Goal: Task Accomplishment & Management: Manage account settings

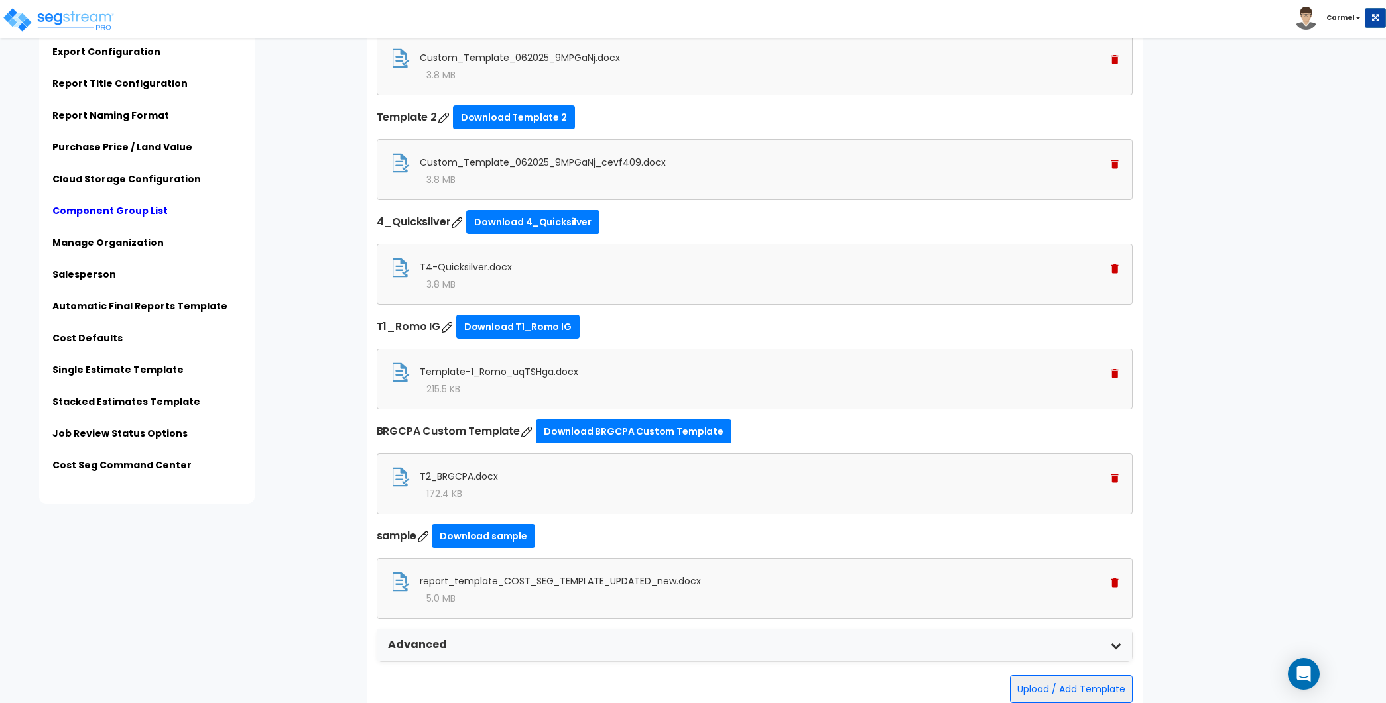
scroll to position [3739, 0]
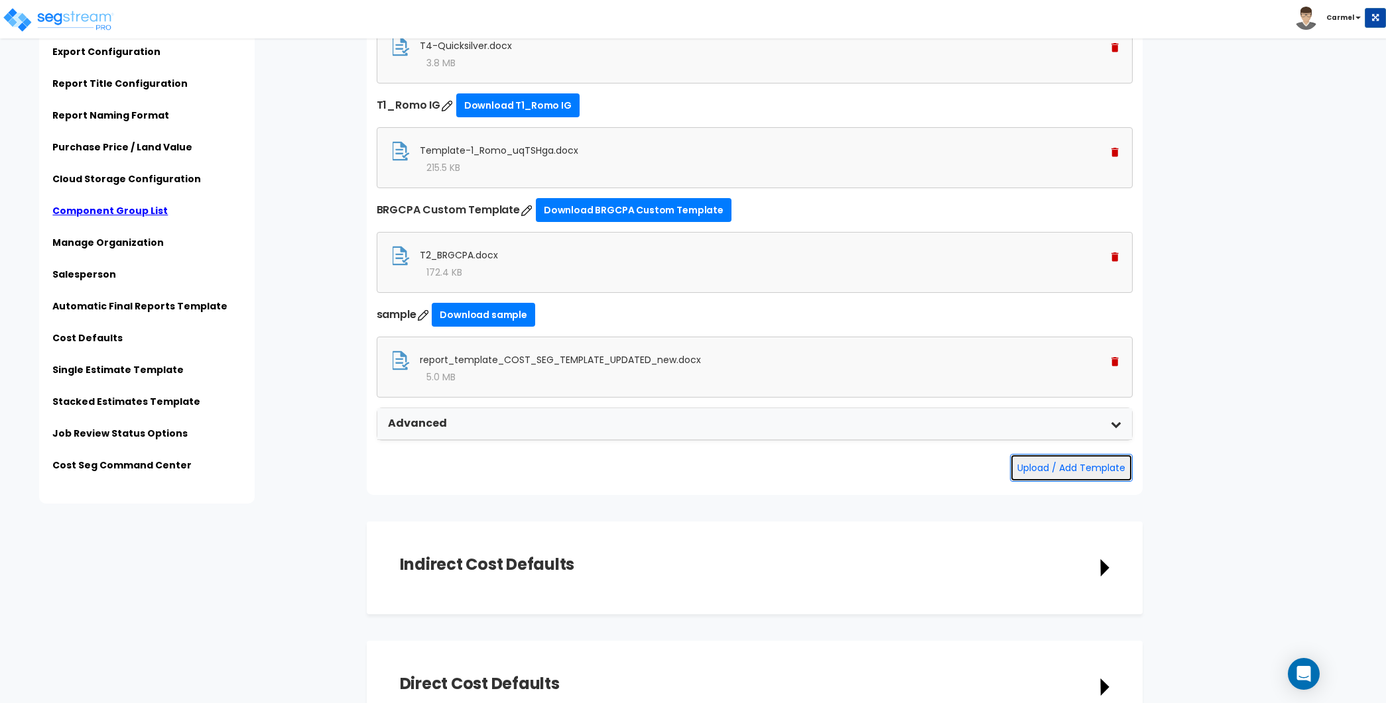
click at [1103, 459] on button "Upload / Add Template" at bounding box center [1071, 468] width 123 height 28
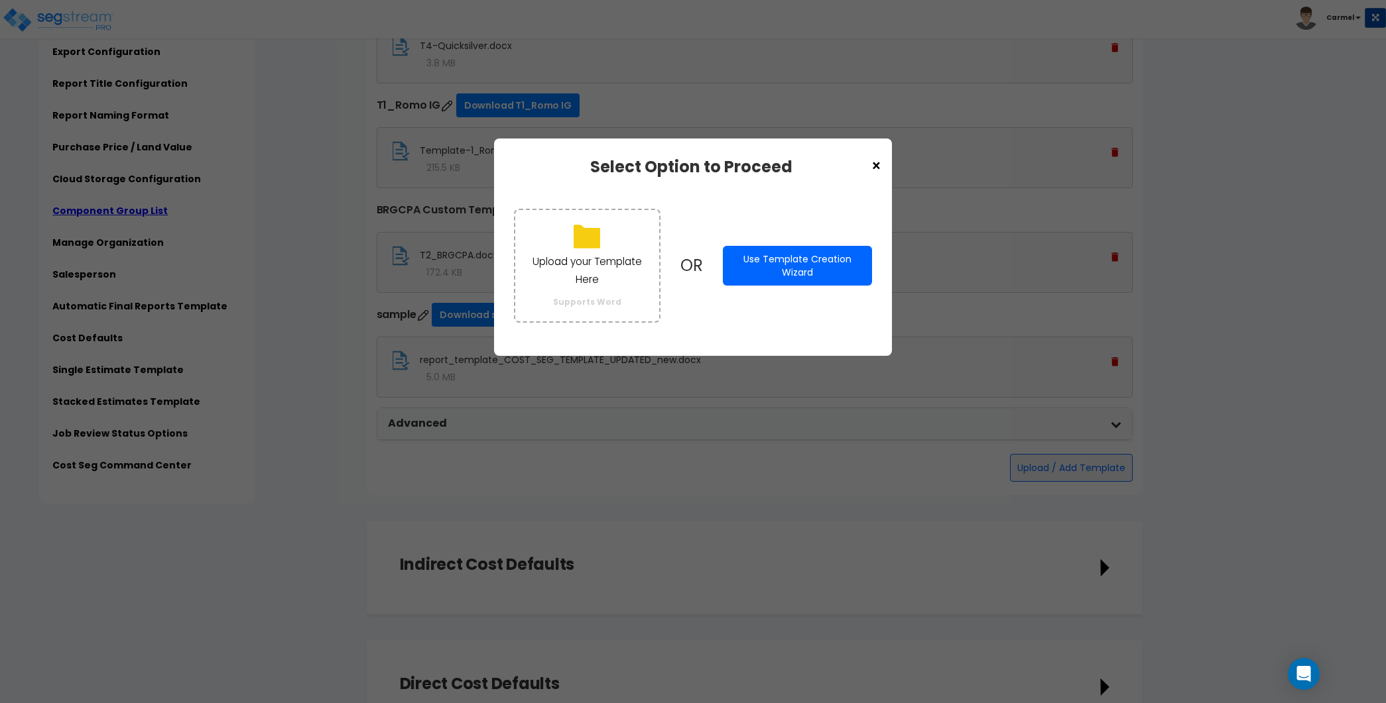
click at [812, 272] on button "Use Template Creation Wizard" at bounding box center [797, 266] width 149 height 40
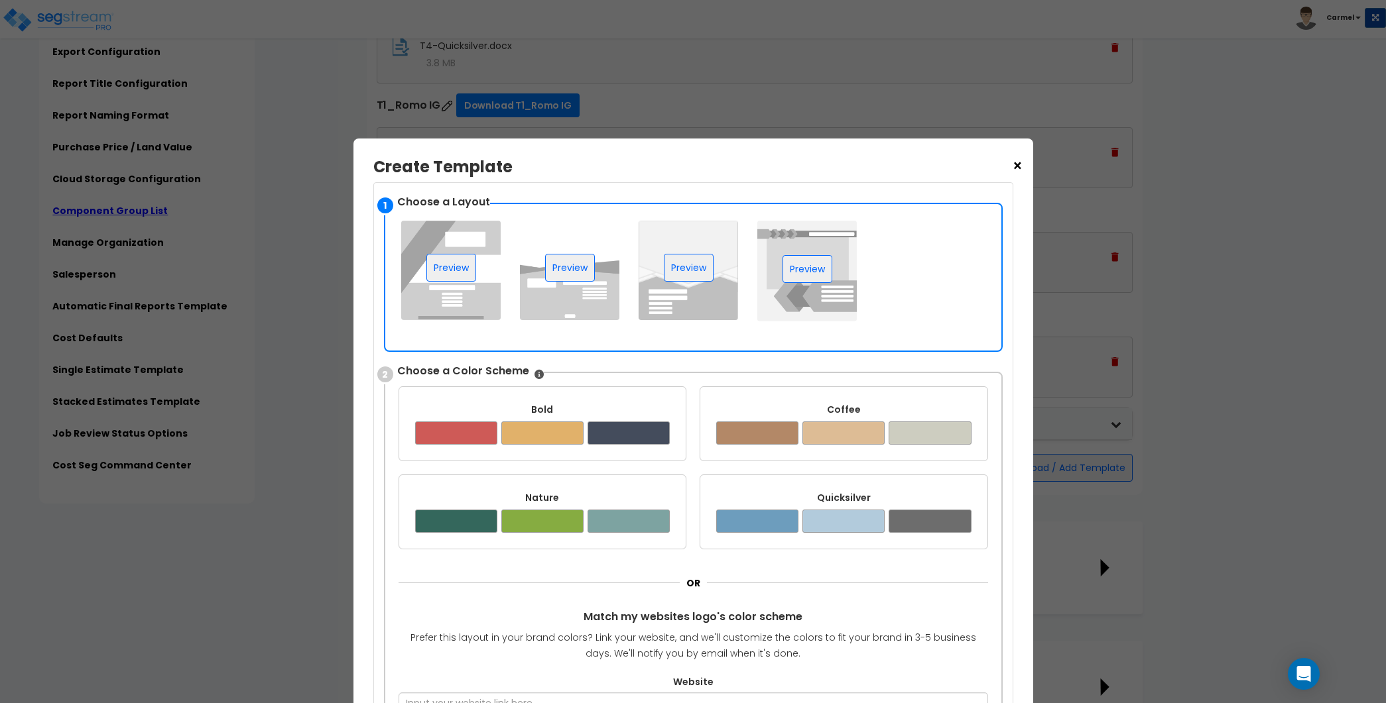
click at [522, 442] on div at bounding box center [542, 433] width 82 height 23
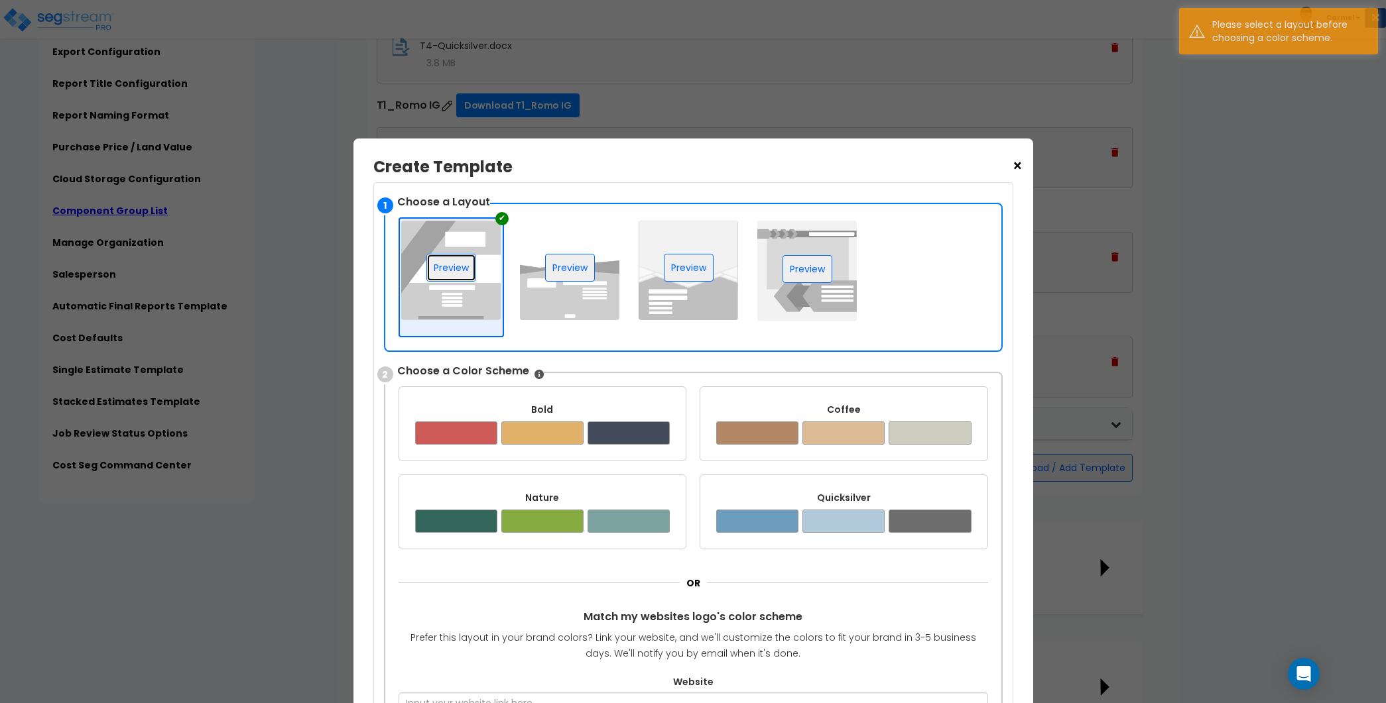
click at [449, 257] on button "Preview" at bounding box center [451, 268] width 50 height 28
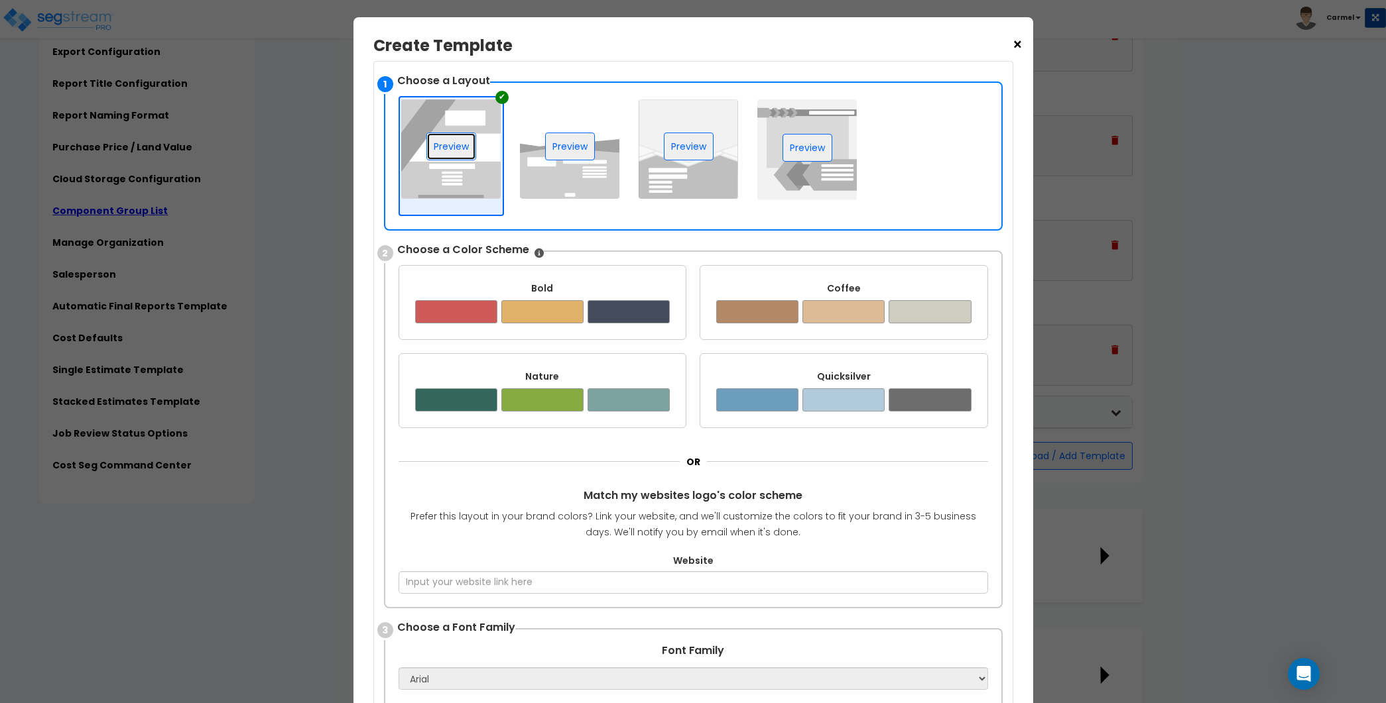
scroll to position [103, 0]
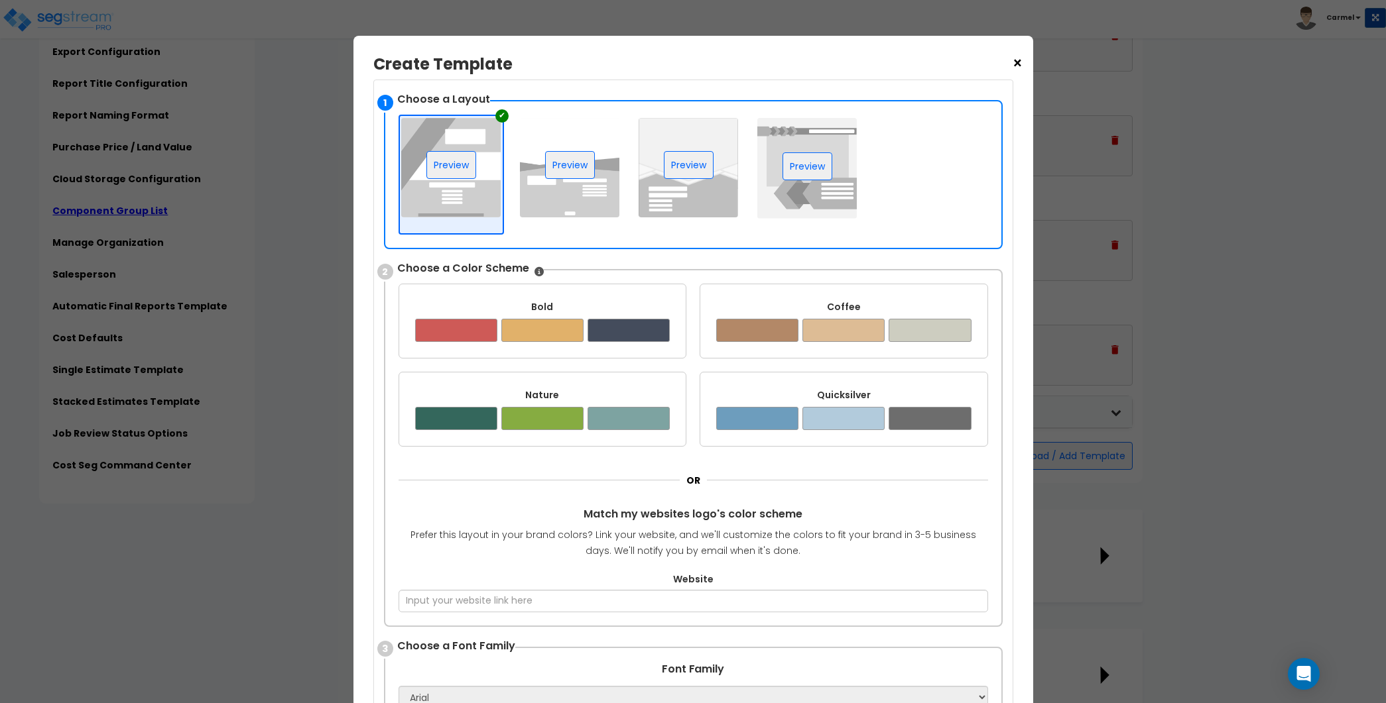
click at [1022, 59] on span "×" at bounding box center [1017, 63] width 11 height 23
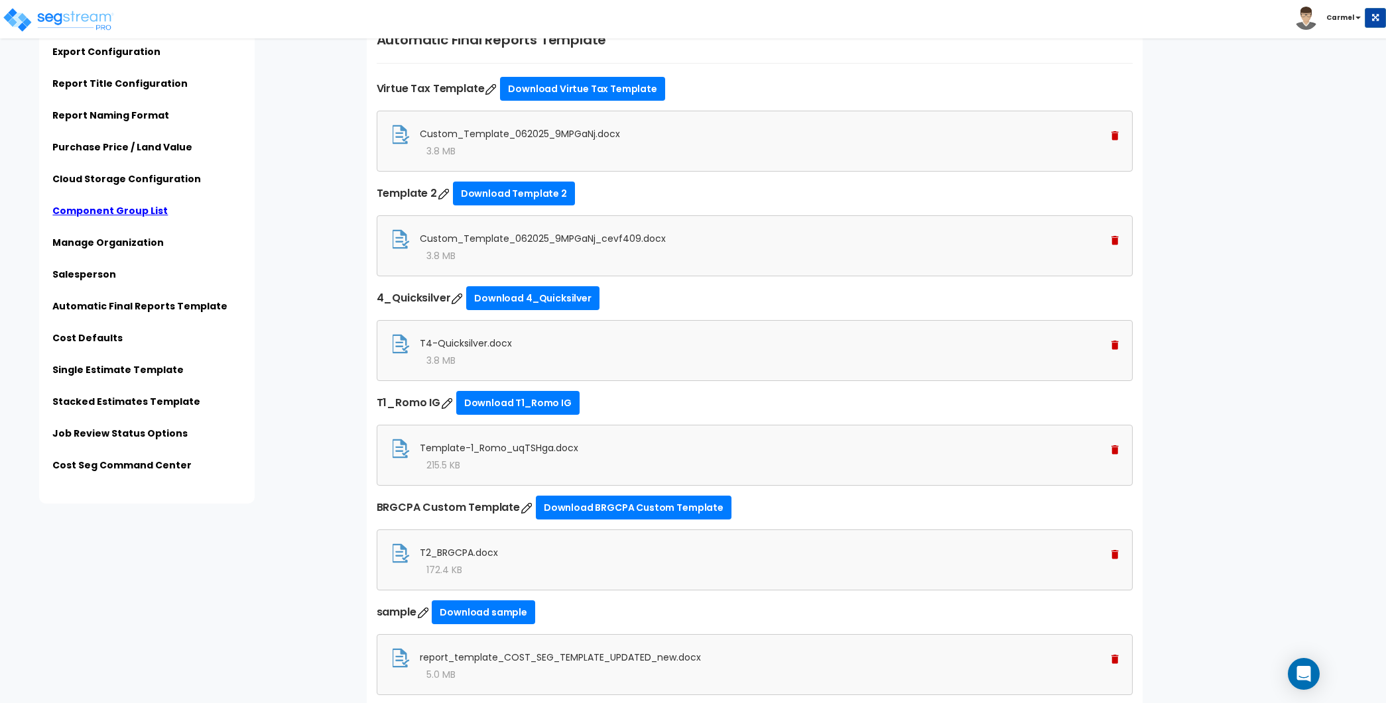
scroll to position [3426, 0]
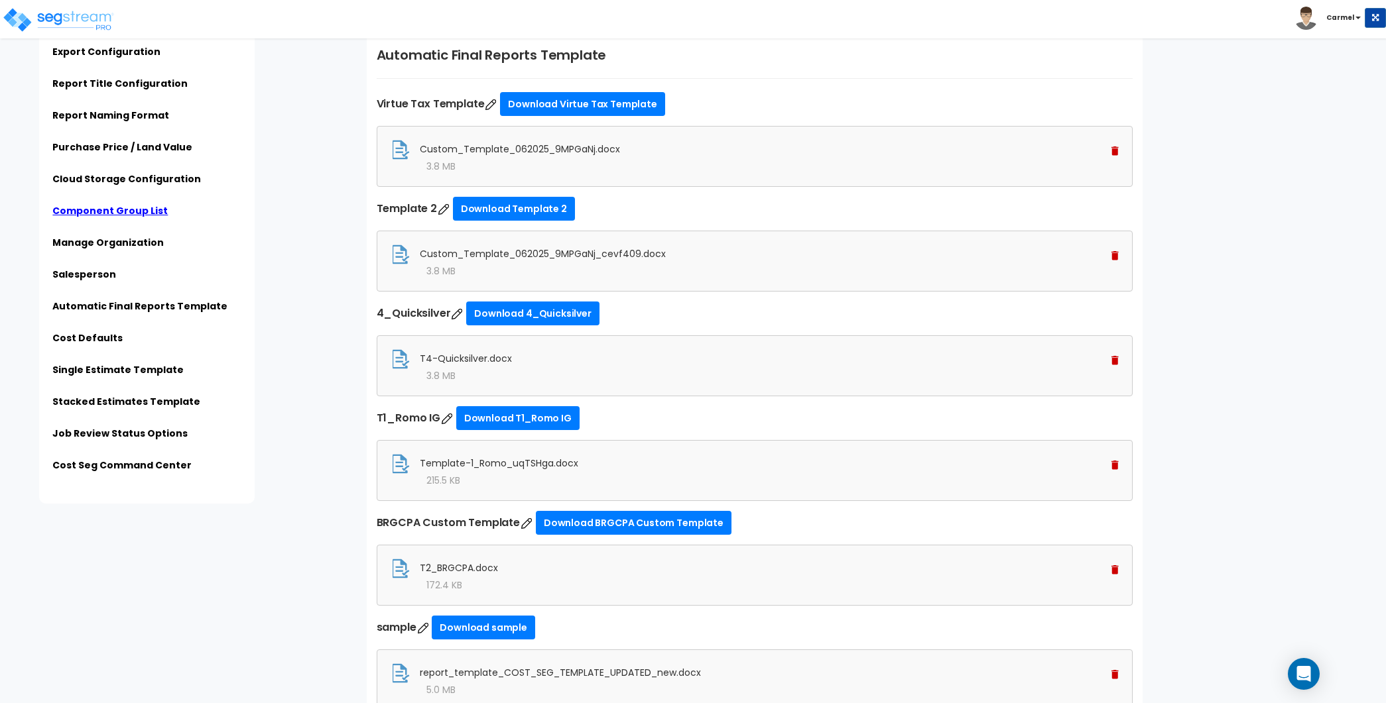
click at [1116, 356] on img at bounding box center [1114, 360] width 7 height 9
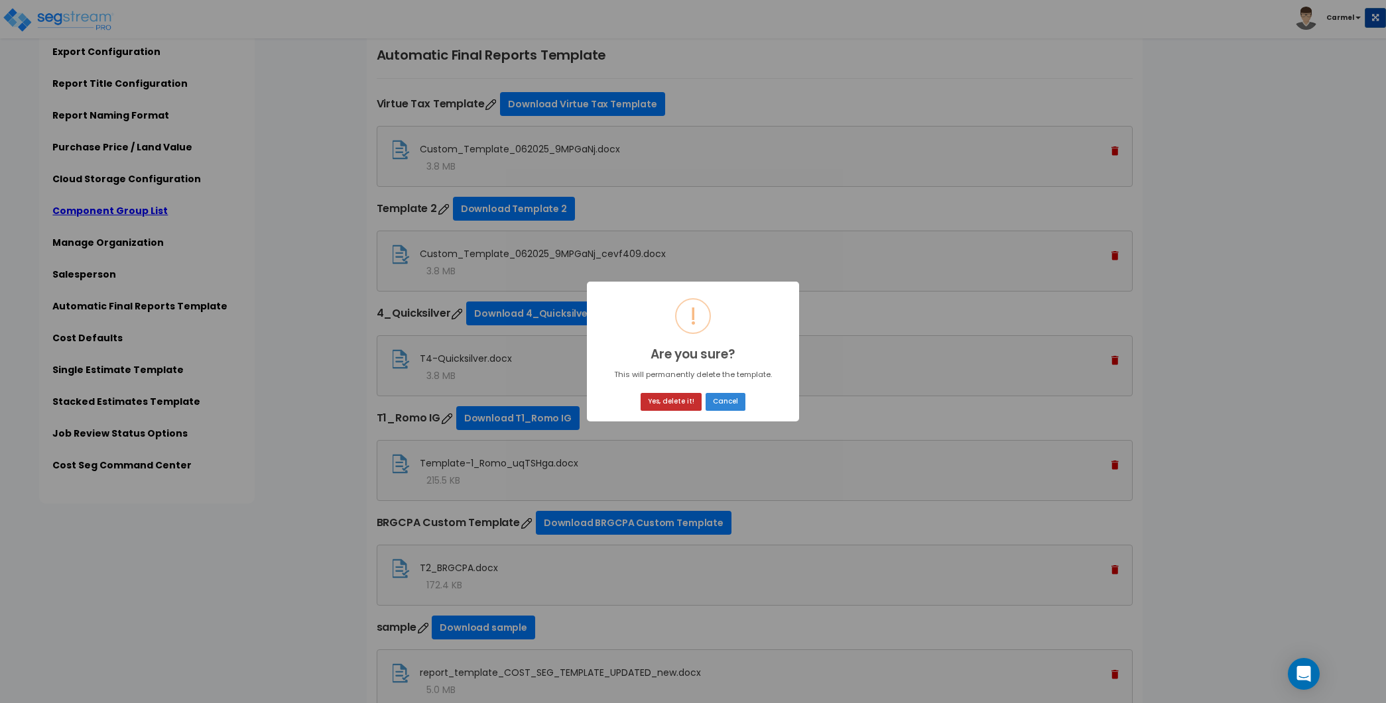
click at [672, 396] on button "Yes, delete it!" at bounding box center [670, 402] width 61 height 18
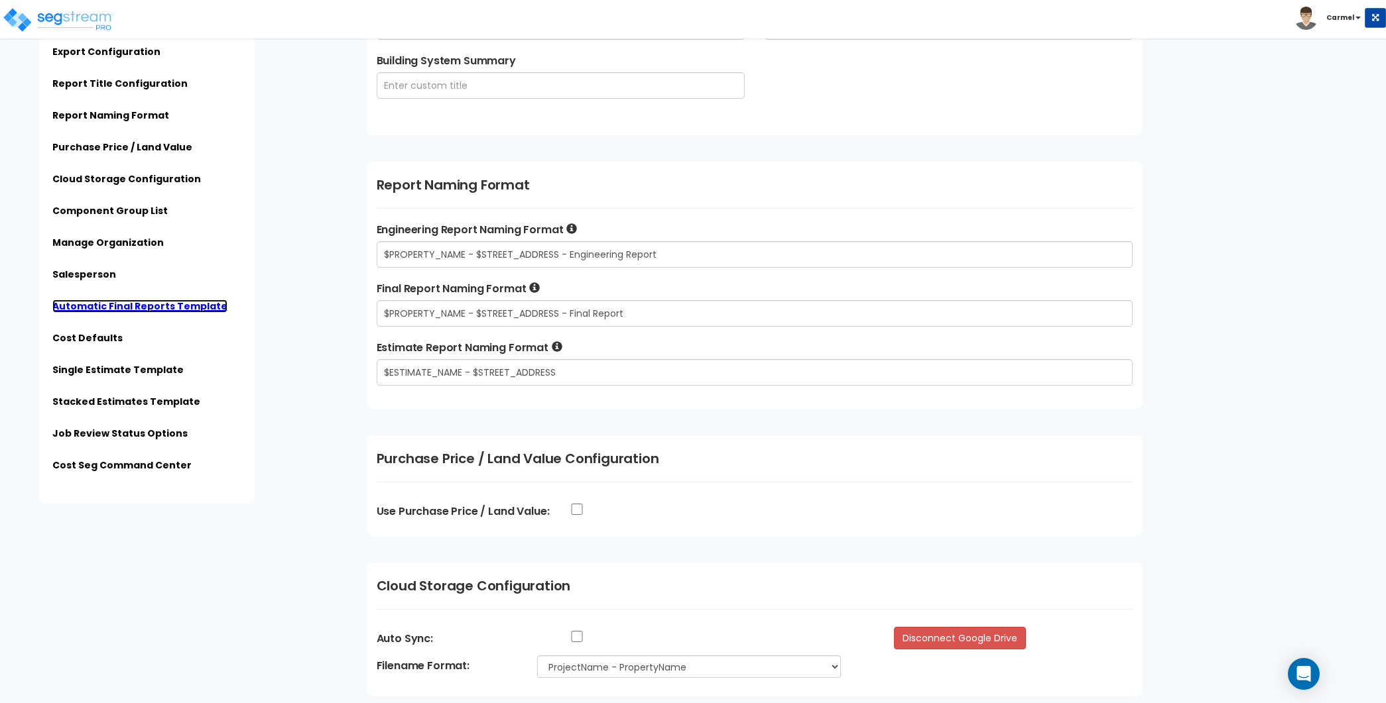
click at [164, 302] on link "Automatic Final Reports Template" at bounding box center [139, 306] width 175 height 13
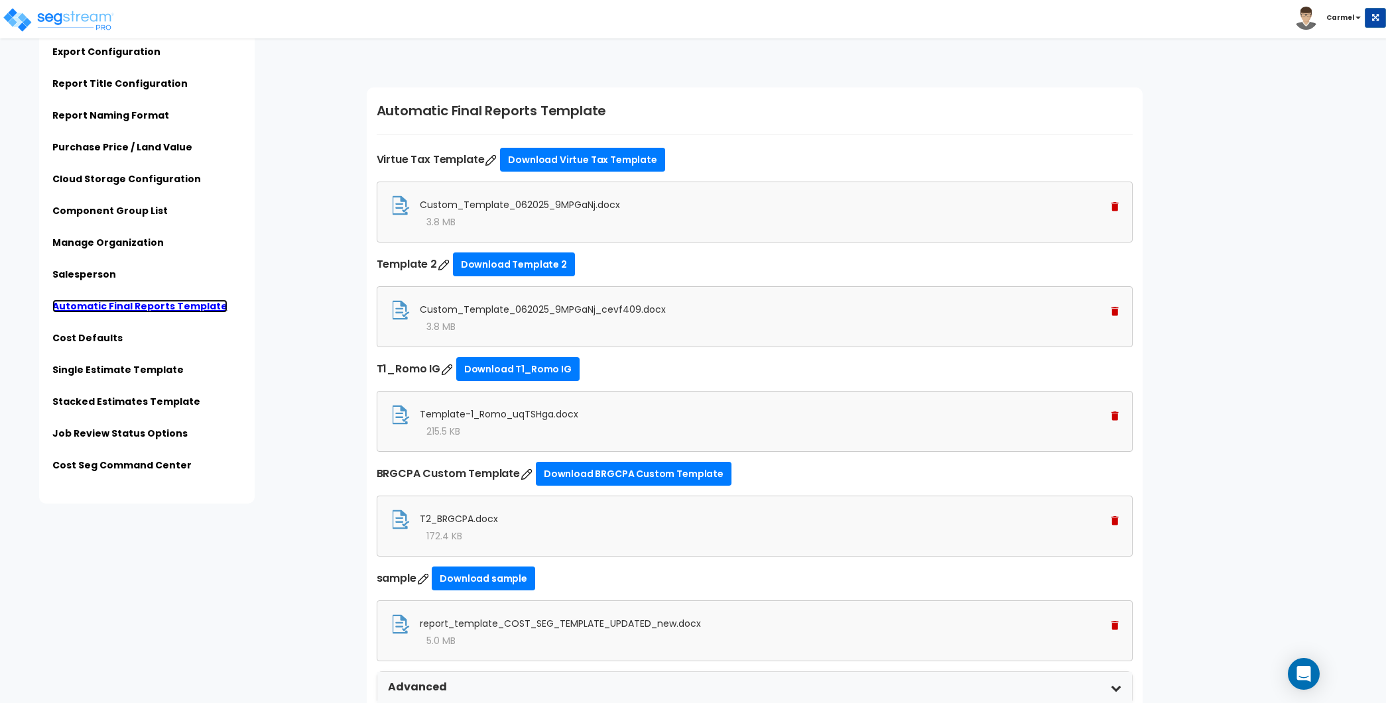
scroll to position [3401, 0]
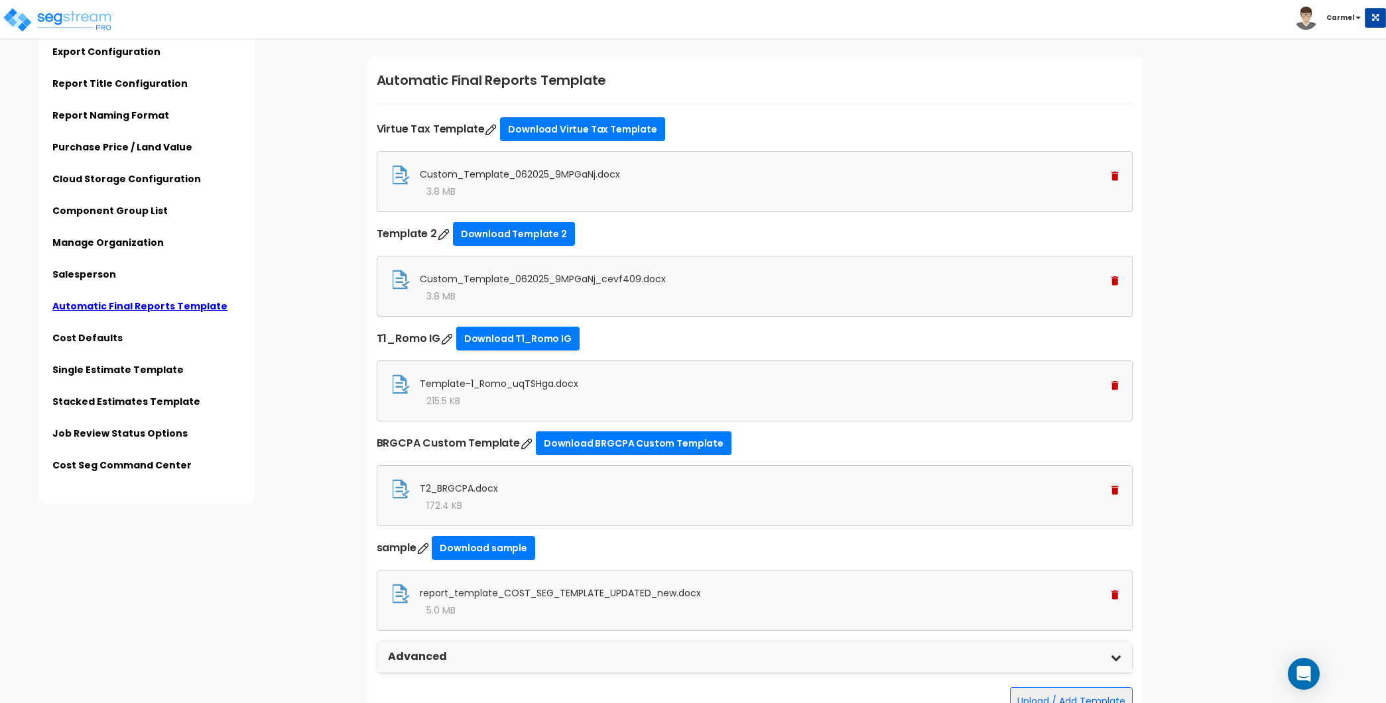
click at [1116, 279] on img at bounding box center [1114, 280] width 7 height 9
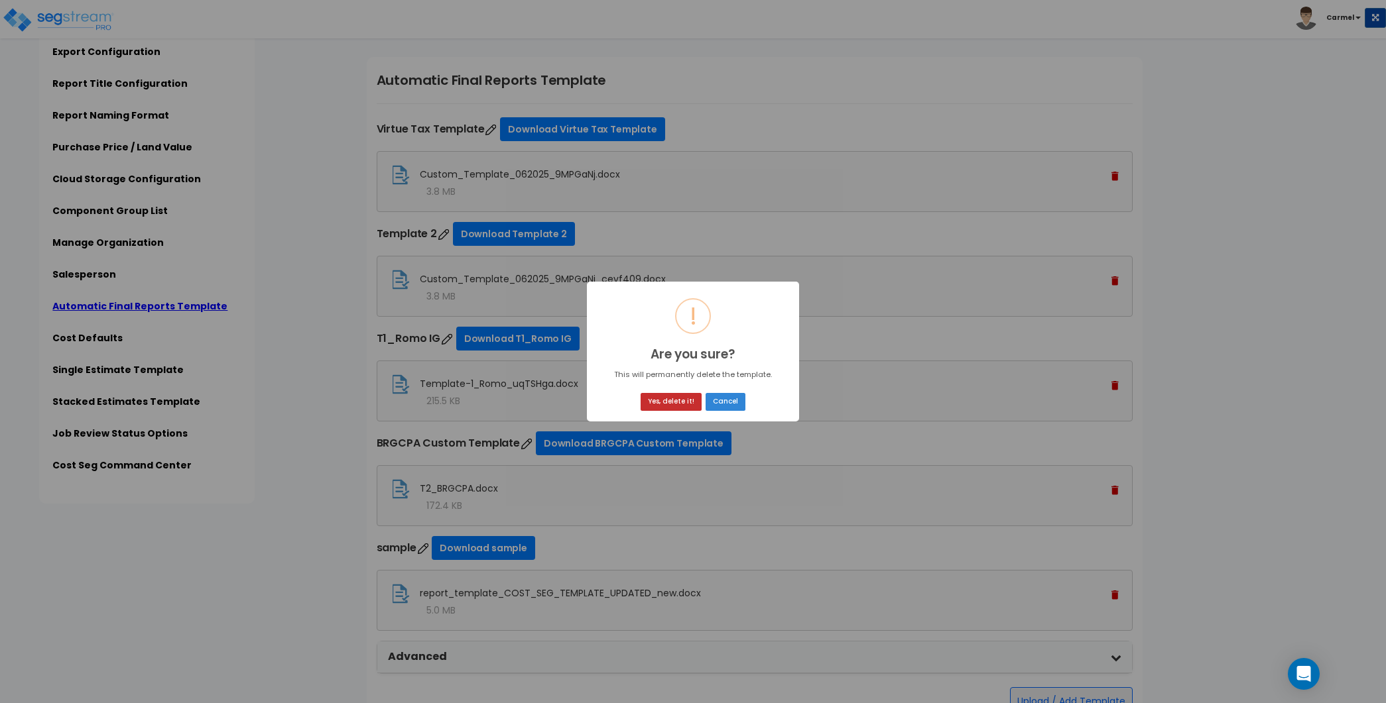
click at [679, 399] on button "Yes, delete it!" at bounding box center [670, 402] width 61 height 18
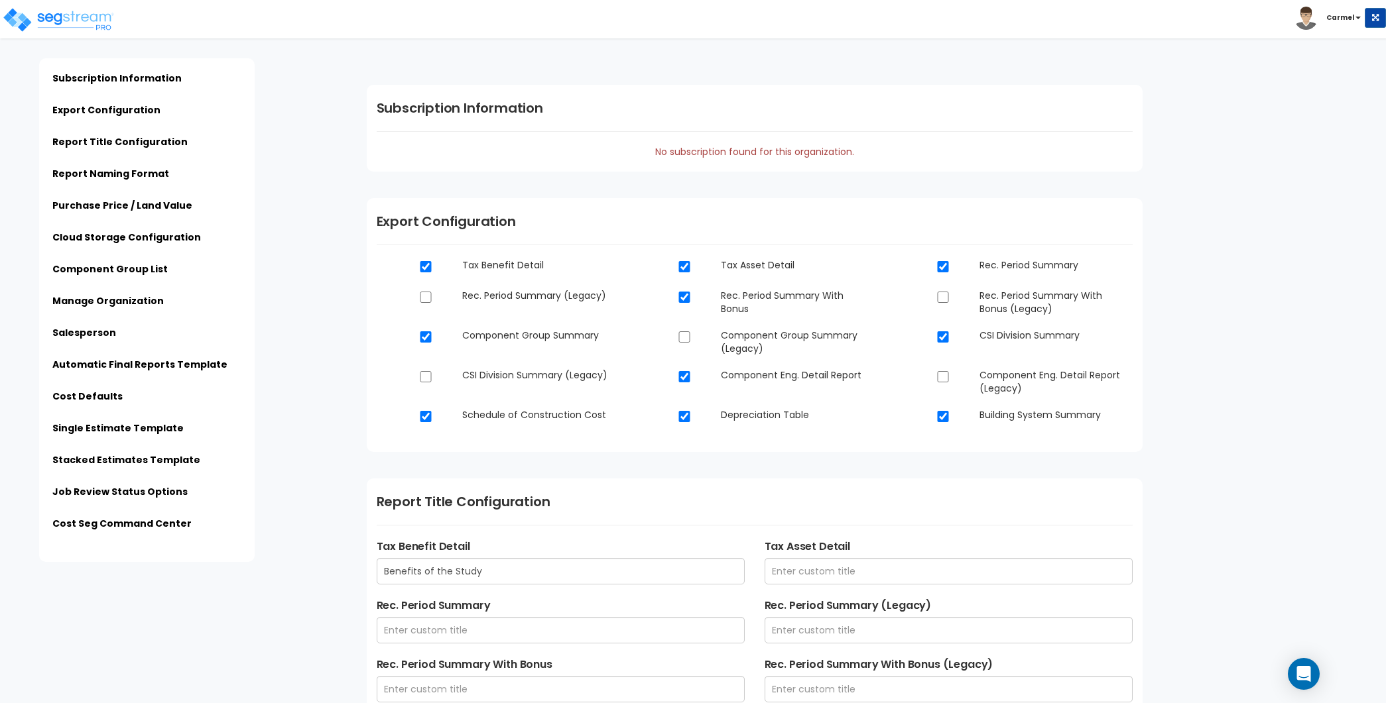
scroll to position [3694, 0]
